Goal: Task Accomplishment & Management: Manage account settings

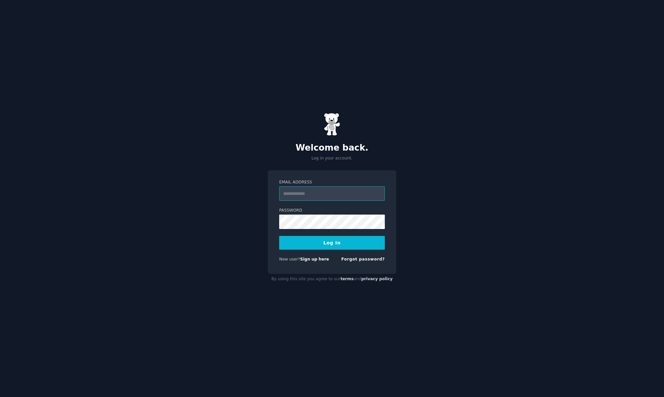
type input "**********"
click at [332, 242] on button "Log In" at bounding box center [332, 243] width 106 height 14
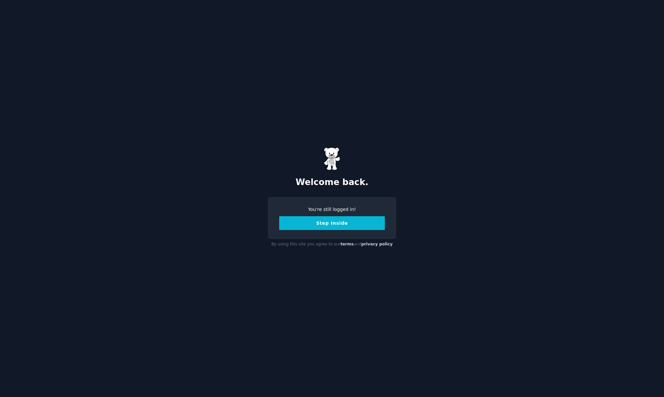
click at [358, 220] on button "Step Inside" at bounding box center [332, 223] width 106 height 14
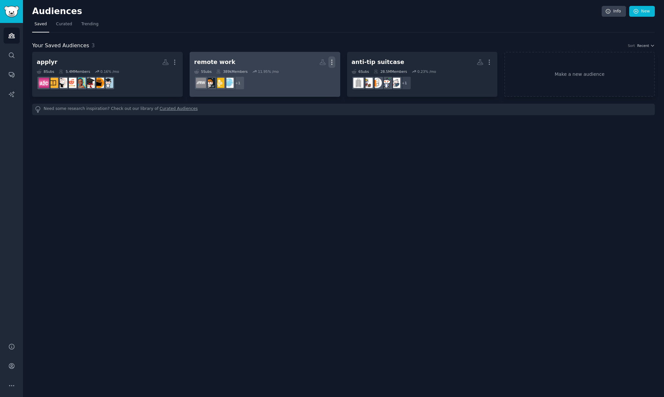
click at [333, 64] on icon "button" at bounding box center [331, 62] width 7 height 7
click at [317, 79] on p "Delete" at bounding box center [313, 75] width 15 height 7
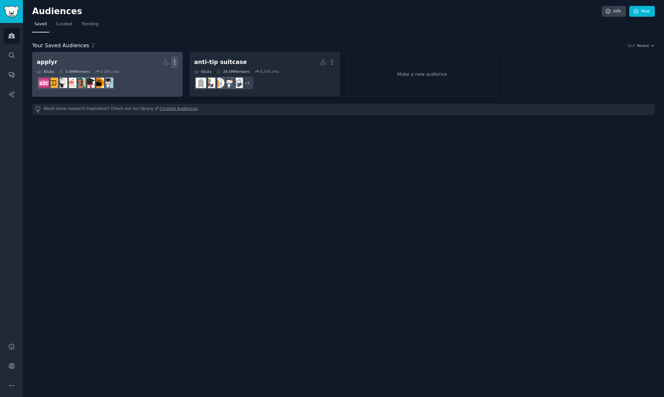
click at [174, 63] on icon "button" at bounding box center [174, 62] width 7 height 7
click at [154, 78] on p "Delete" at bounding box center [156, 75] width 15 height 7
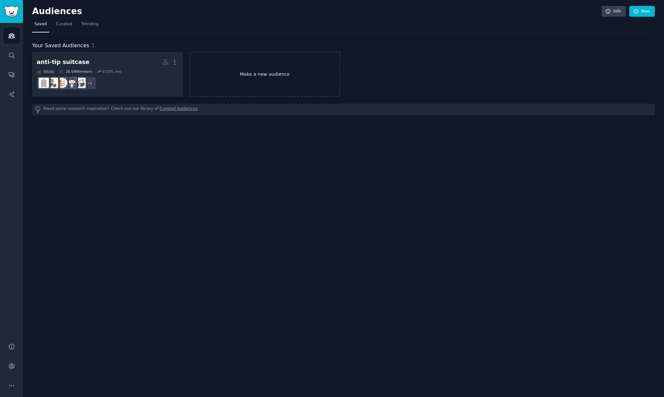
click at [241, 89] on link "Make a new audience" at bounding box center [264, 74] width 150 height 45
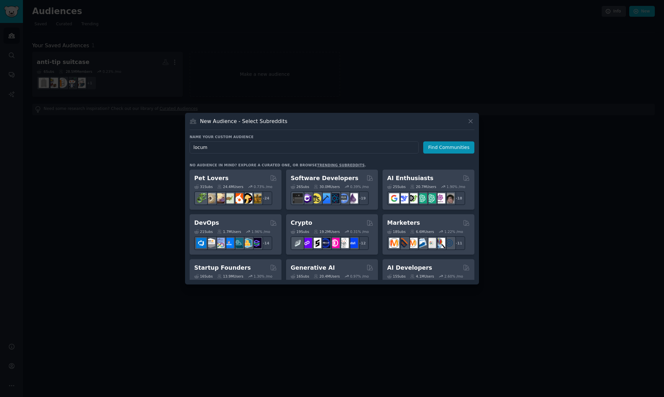
type input "locums"
